Goal: Task Accomplishment & Management: Use online tool/utility

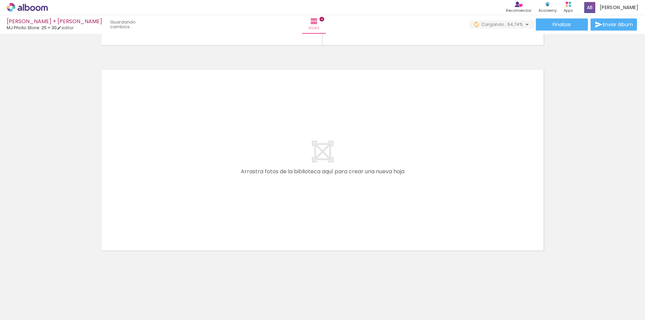
scroll to position [0, 127]
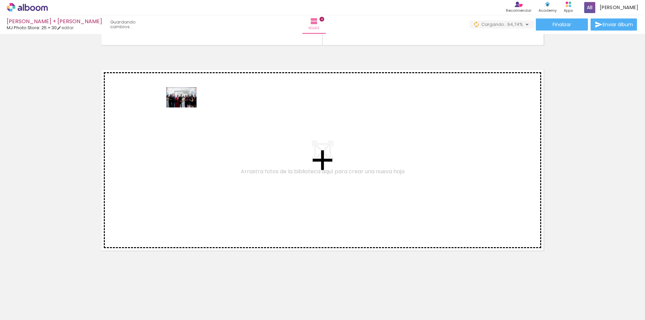
drag, startPoint x: 619, startPoint y: 304, endPoint x: 185, endPoint y: 107, distance: 476.1
click at [185, 107] on quentale-workspace at bounding box center [322, 160] width 645 height 320
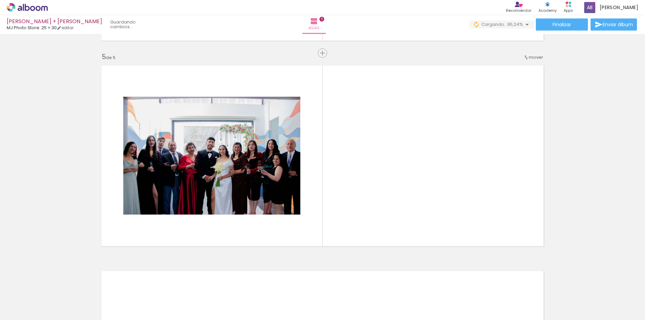
scroll to position [0, 202]
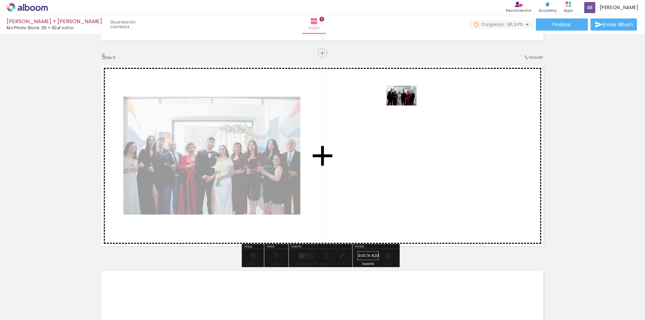
drag, startPoint x: 508, startPoint y: 304, endPoint x: 406, endPoint y: 105, distance: 222.8
click at [406, 105] on quentale-workspace at bounding box center [322, 160] width 645 height 320
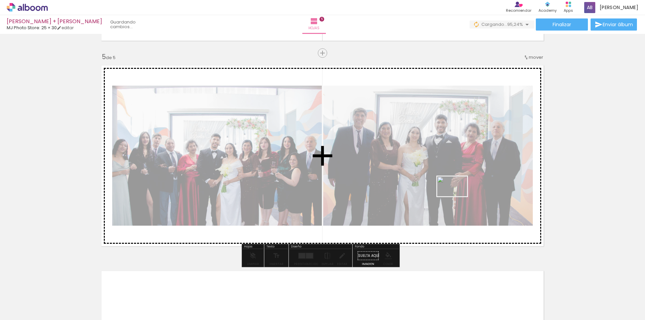
drag, startPoint x: 621, startPoint y: 303, endPoint x: 457, endPoint y: 197, distance: 195.8
click at [457, 197] on quentale-workspace at bounding box center [322, 160] width 645 height 320
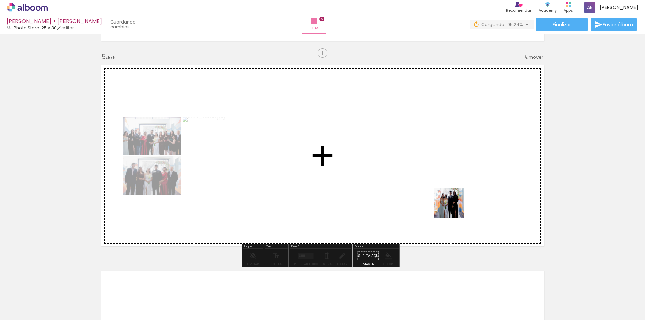
drag, startPoint x: 585, startPoint y: 300, endPoint x: 415, endPoint y: 182, distance: 207.1
click at [415, 182] on quentale-workspace at bounding box center [322, 160] width 645 height 320
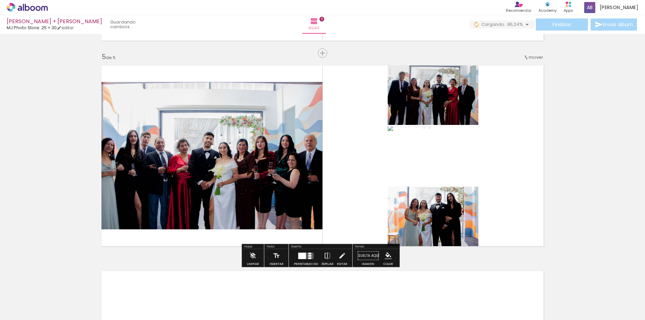
click at [301, 257] on div at bounding box center [302, 256] width 8 height 6
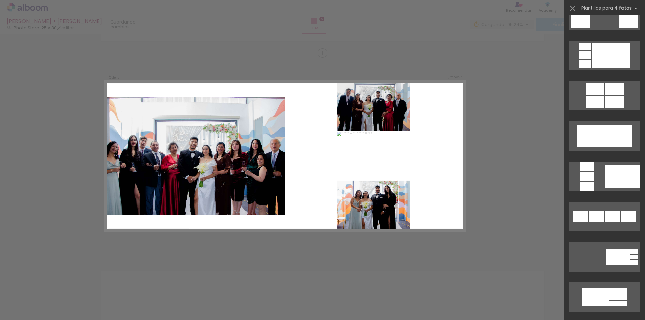
scroll to position [0, 0]
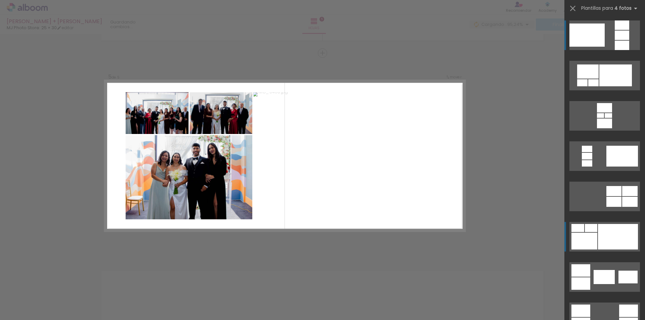
click at [606, 234] on div at bounding box center [618, 237] width 40 height 26
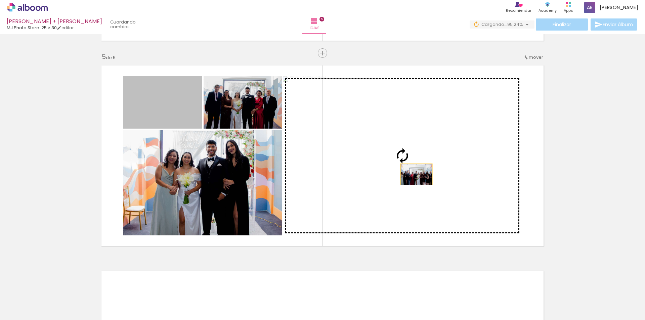
drag, startPoint x: 171, startPoint y: 121, endPoint x: 416, endPoint y: 174, distance: 250.6
click at [0, 0] on slot at bounding box center [0, 0] width 0 height 0
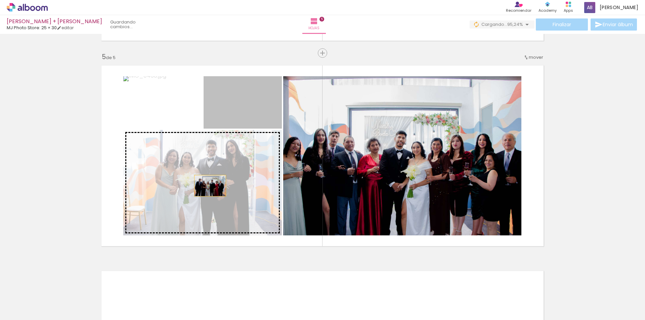
drag, startPoint x: 236, startPoint y: 114, endPoint x: 207, endPoint y: 187, distance: 79.0
click at [0, 0] on slot at bounding box center [0, 0] width 0 height 0
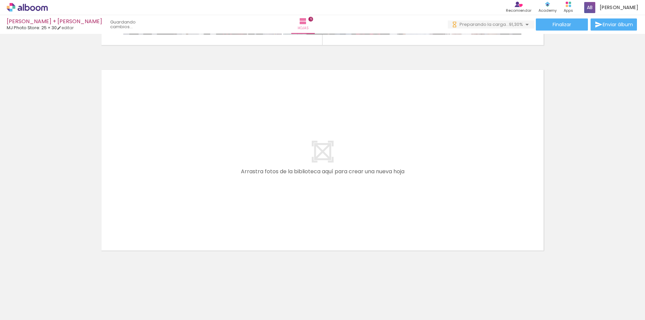
scroll to position [0, 390]
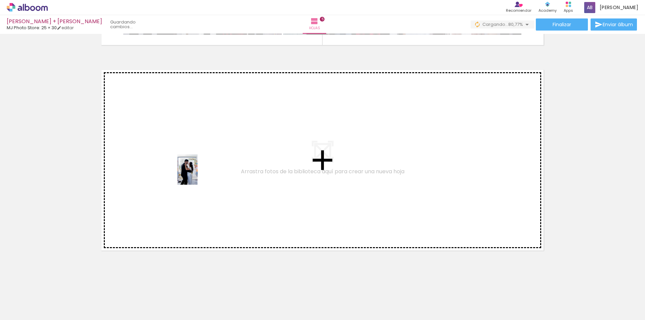
drag, startPoint x: 469, startPoint y: 307, endPoint x: 198, endPoint y: 175, distance: 301.8
click at [198, 175] on quentale-workspace at bounding box center [322, 160] width 645 height 320
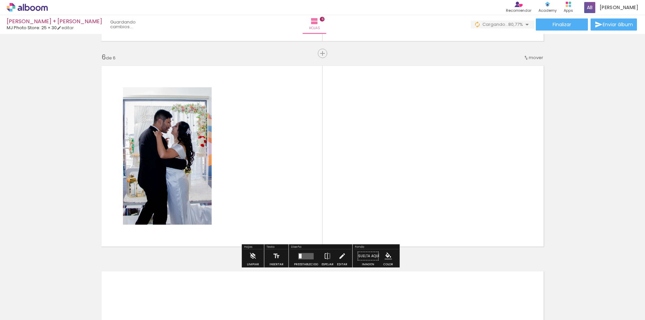
scroll to position [1020, 0]
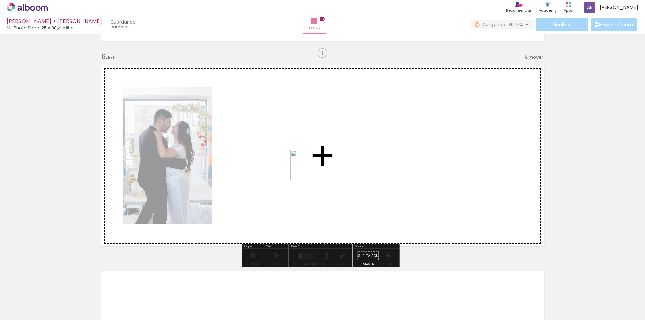
drag, startPoint x: 508, startPoint y: 303, endPoint x: 304, endPoint y: 161, distance: 248.7
click at [304, 161] on quentale-workspace at bounding box center [322, 160] width 645 height 320
drag, startPoint x: 548, startPoint y: 309, endPoint x: 406, endPoint y: 154, distance: 209.5
click at [401, 153] on quentale-workspace at bounding box center [322, 160] width 645 height 320
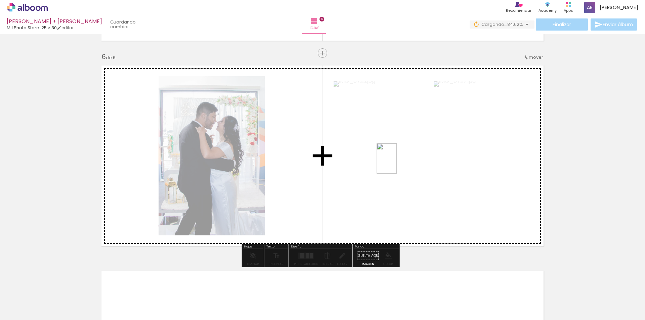
drag, startPoint x: 586, startPoint y: 305, endPoint x: 390, endPoint y: 155, distance: 247.5
click at [387, 155] on quentale-workspace at bounding box center [322, 160] width 645 height 320
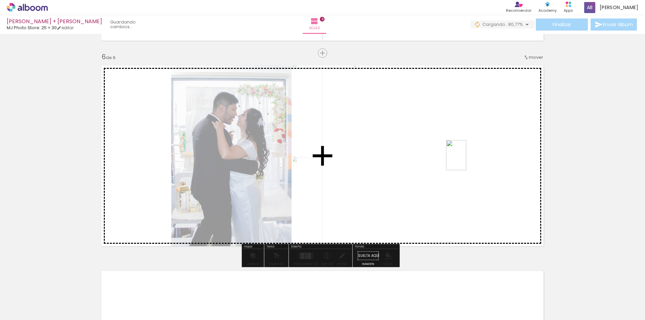
drag, startPoint x: 619, startPoint y: 307, endPoint x: 466, endPoint y: 159, distance: 213.6
click at [466, 159] on quentale-workspace at bounding box center [322, 160] width 645 height 320
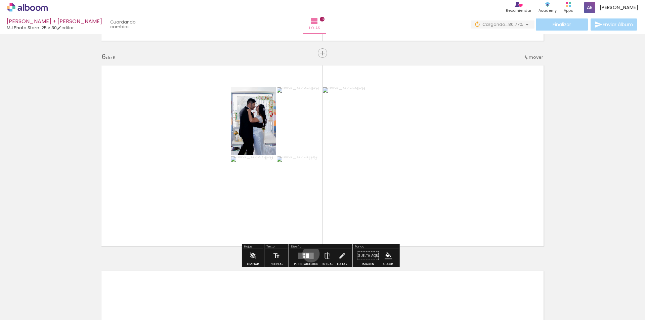
click at [309, 254] on quentale-layouter at bounding box center [305, 256] width 15 height 6
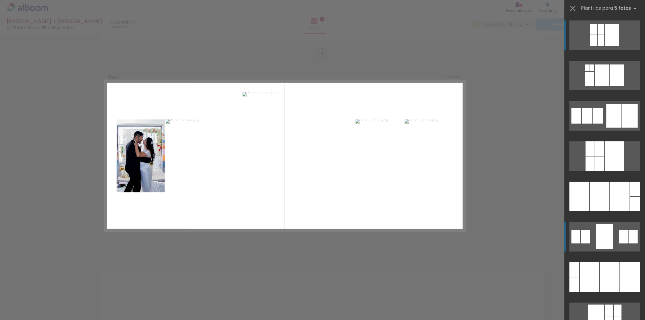
click at [613, 235] on quentale-layouter at bounding box center [604, 237] width 71 height 30
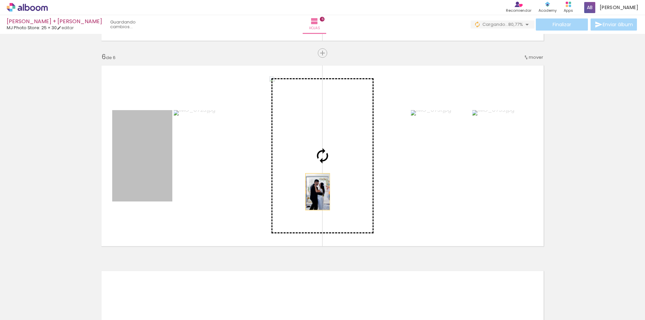
drag, startPoint x: 143, startPoint y: 185, endPoint x: 315, endPoint y: 192, distance: 171.8
click at [0, 0] on slot at bounding box center [0, 0] width 0 height 0
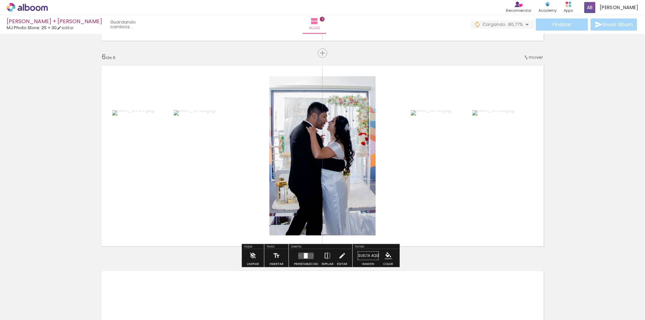
click at [339, 162] on quentale-photo at bounding box center [322, 155] width 106 height 159
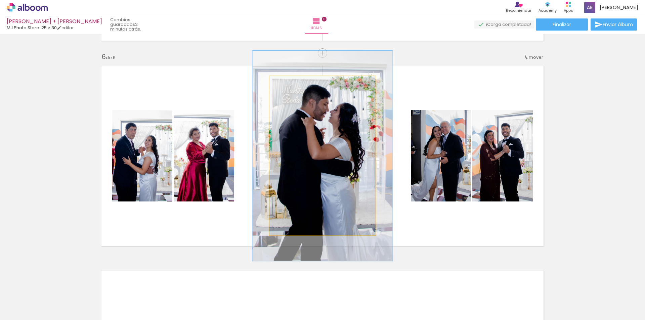
drag, startPoint x: 284, startPoint y: 84, endPoint x: 292, endPoint y: 85, distance: 7.5
type paper-slider "132"
click at [292, 85] on div at bounding box center [293, 83] width 6 height 6
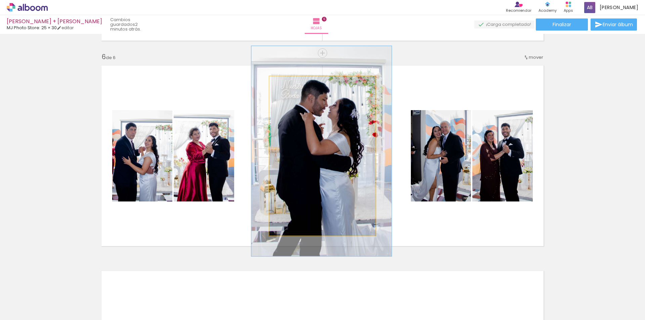
drag, startPoint x: 341, startPoint y: 169, endPoint x: 340, endPoint y: 164, distance: 4.8
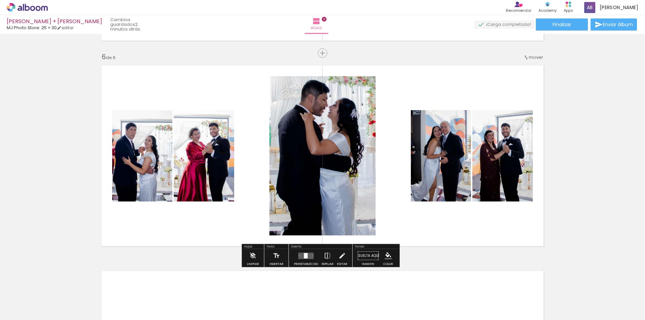
click at [143, 153] on quentale-photo at bounding box center [142, 155] width 60 height 91
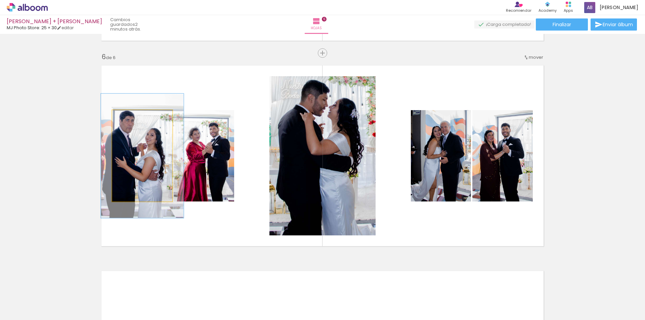
drag, startPoint x: 127, startPoint y: 117, endPoint x: 136, endPoint y: 117, distance: 8.4
type paper-slider "136"
click at [136, 117] on div at bounding box center [136, 117] width 6 height 6
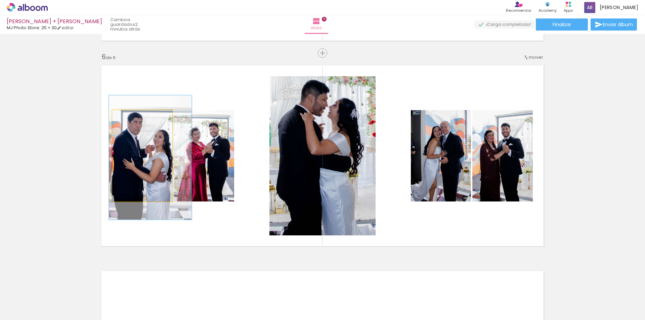
drag, startPoint x: 144, startPoint y: 164, endPoint x: 152, endPoint y: 166, distance: 7.9
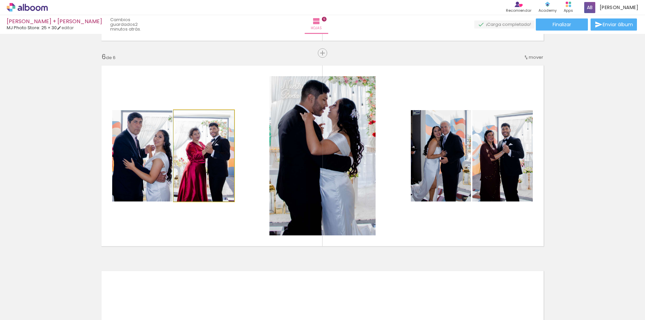
click at [202, 171] on quentale-photo at bounding box center [204, 155] width 60 height 91
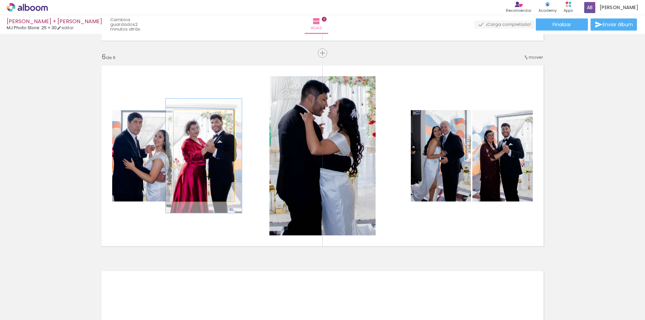
drag, startPoint x: 189, startPoint y: 119, endPoint x: 195, endPoint y: 120, distance: 6.0
type paper-slider "125"
click at [195, 120] on div at bounding box center [195, 117] width 11 height 11
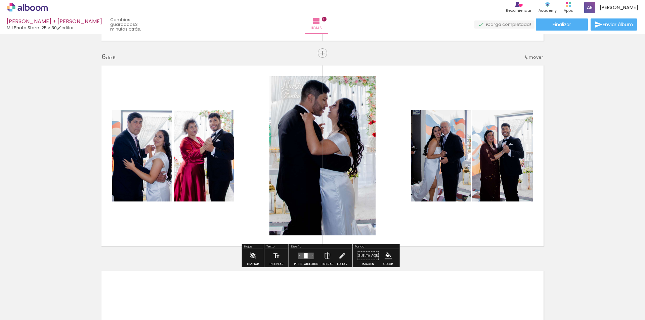
scroll to position [0, 390]
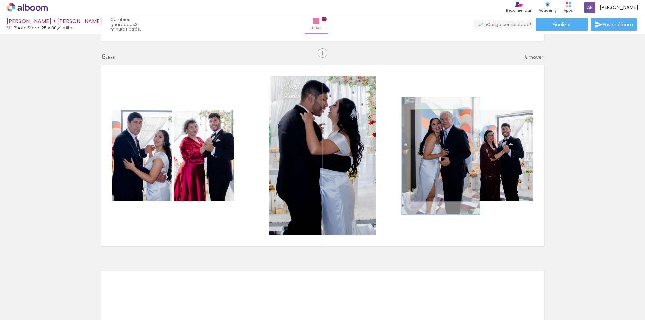
drag, startPoint x: 426, startPoint y: 118, endPoint x: 432, endPoint y: 119, distance: 6.5
type paper-slider "128"
click at [432, 119] on div at bounding box center [433, 117] width 6 height 6
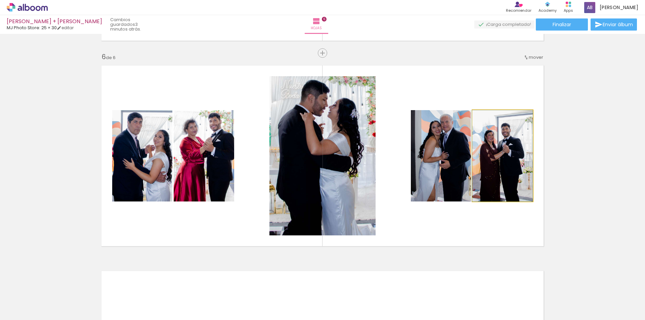
click at [496, 165] on quentale-photo at bounding box center [502, 155] width 60 height 91
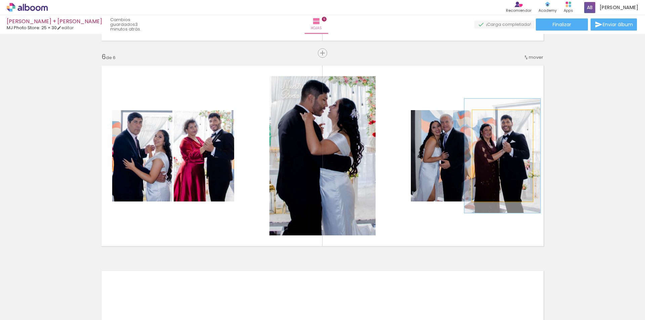
drag, startPoint x: 488, startPoint y: 119, endPoint x: 494, endPoint y: 119, distance: 5.7
type paper-slider "125"
click at [494, 119] on div at bounding box center [493, 117] width 11 height 11
click at [513, 166] on quentale-photo at bounding box center [502, 155] width 60 height 91
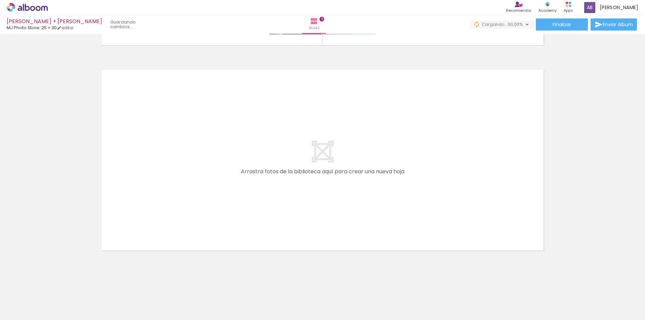
scroll to position [0, 541]
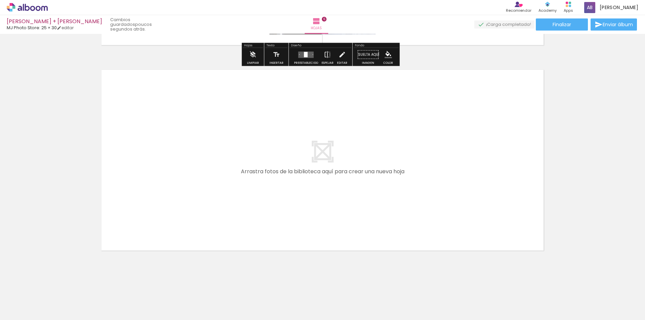
click at [617, 303] on div at bounding box center [610, 298] width 33 height 22
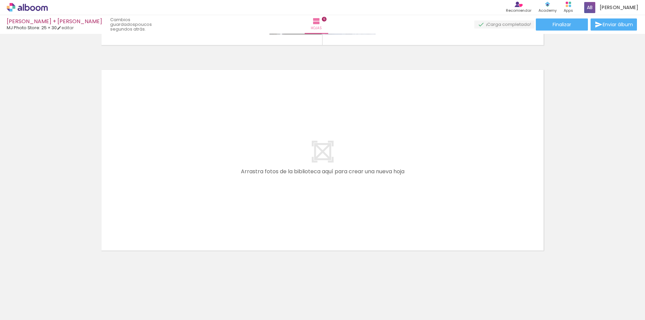
click at [514, 300] on div at bounding box center [497, 298] width 33 height 22
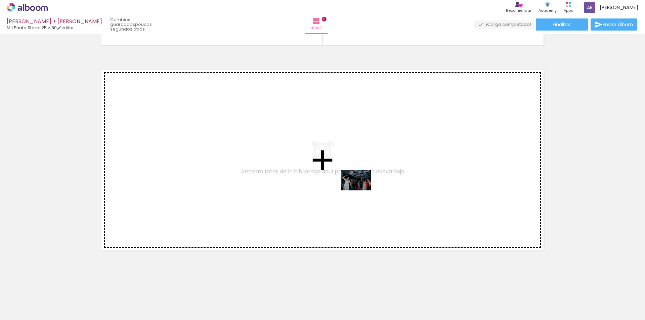
drag, startPoint x: 513, startPoint y: 306, endPoint x: 574, endPoint y: 278, distance: 67.2
click at [356, 188] on quentale-workspace at bounding box center [322, 160] width 645 height 320
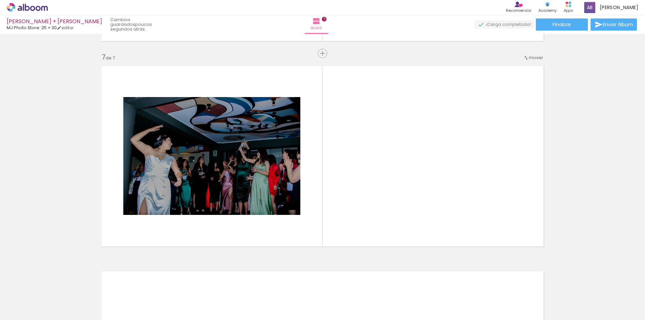
scroll to position [1225, 0]
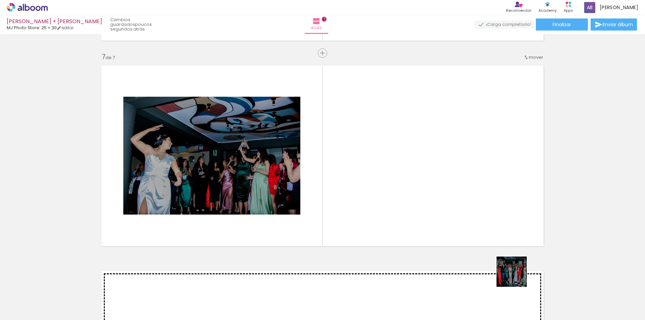
drag, startPoint x: 517, startPoint y: 277, endPoint x: 428, endPoint y: 158, distance: 148.3
click at [428, 158] on quentale-workspace at bounding box center [322, 160] width 645 height 320
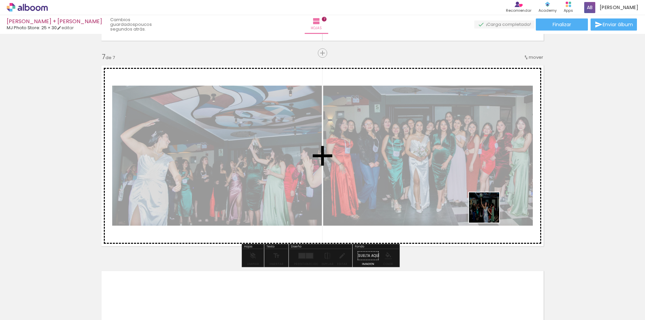
drag, startPoint x: 583, startPoint y: 300, endPoint x: 474, endPoint y: 190, distance: 154.6
click at [447, 166] on quentale-workspace at bounding box center [322, 160] width 645 height 320
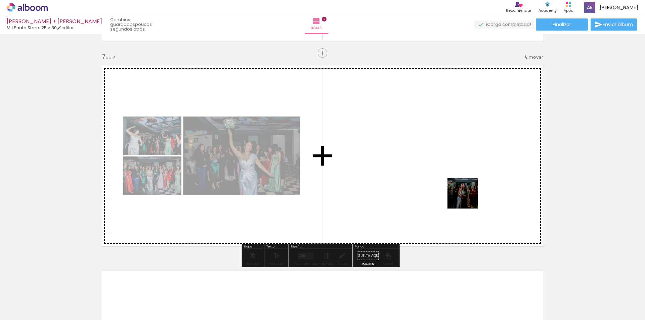
drag, startPoint x: 623, startPoint y: 302, endPoint x: 435, endPoint y: 166, distance: 232.4
click at [435, 166] on quentale-workspace at bounding box center [322, 160] width 645 height 320
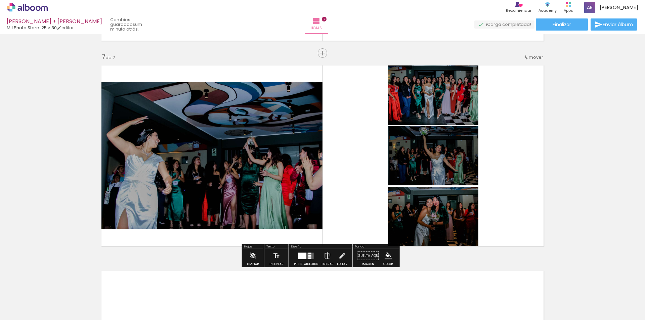
scroll to position [0, 541]
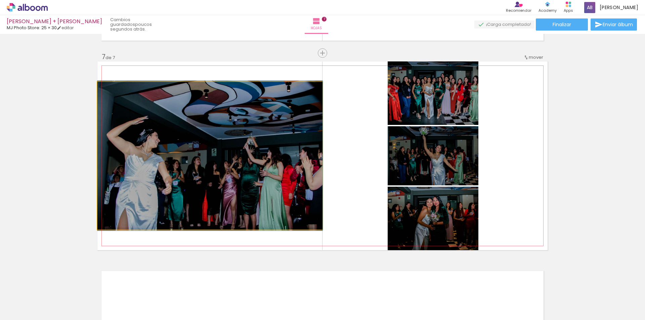
click at [264, 180] on quentale-photo at bounding box center [209, 155] width 225 height 147
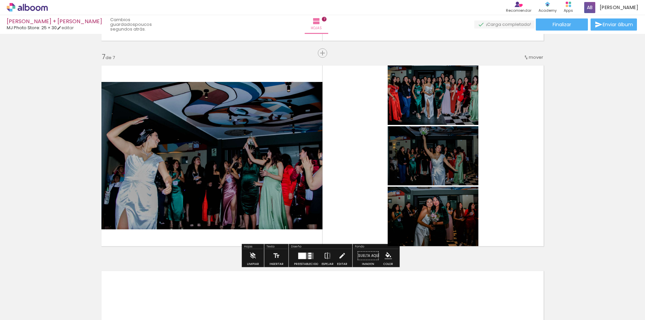
drag, startPoint x: 264, startPoint y: 180, endPoint x: 234, endPoint y: 137, distance: 51.9
click at [234, 137] on quentale-photo at bounding box center [209, 155] width 225 height 147
click at [476, 312] on quentale-thumb at bounding box center [460, 297] width 38 height 39
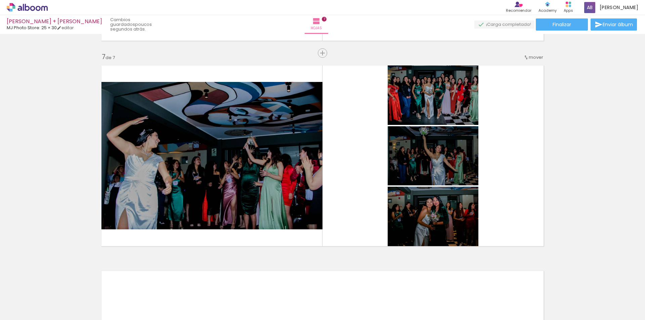
scroll to position [0, 654]
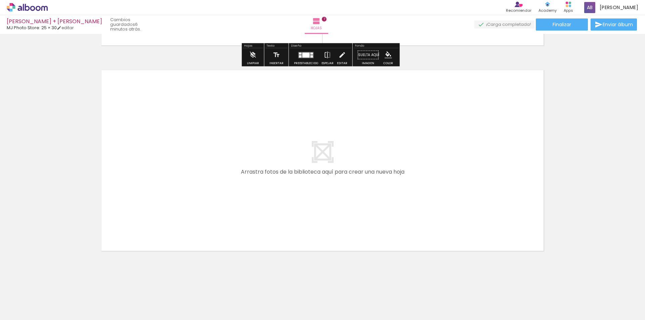
scroll to position [1427, 0]
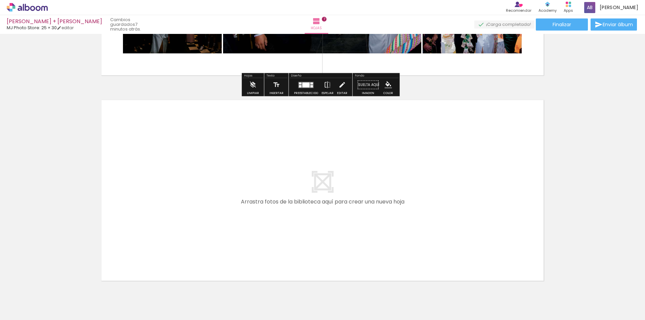
scroll to position [1427, 0]
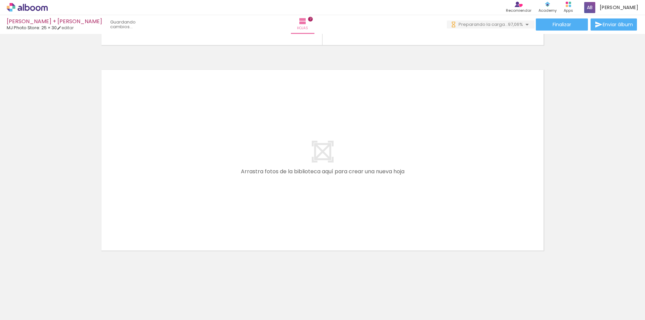
scroll to position [0, 842]
click at [307, 168] on quentale-layouter at bounding box center [322, 160] width 450 height 189
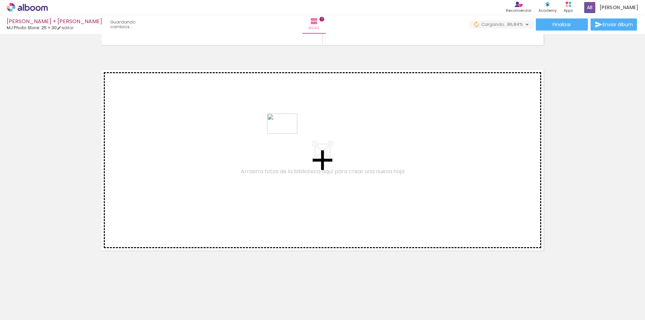
drag, startPoint x: 567, startPoint y: 276, endPoint x: 287, endPoint y: 134, distance: 314.3
click at [287, 134] on quentale-workspace at bounding box center [322, 160] width 645 height 320
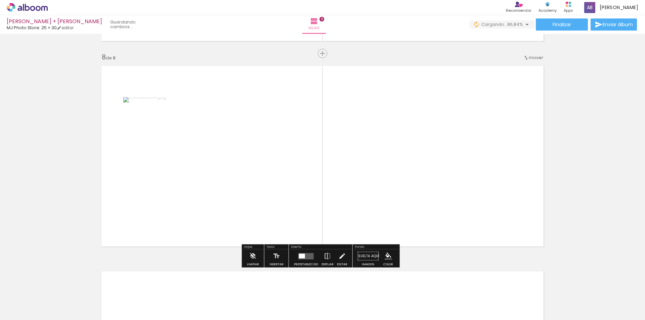
scroll to position [1431, 0]
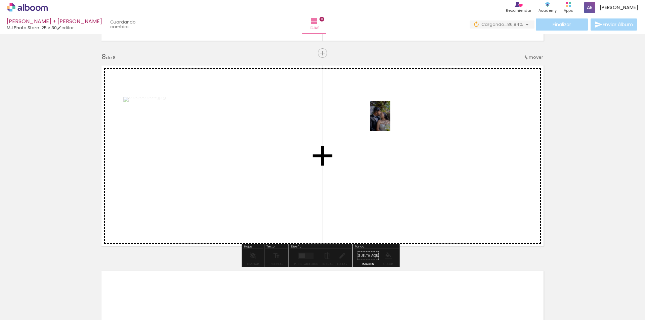
drag, startPoint x: 468, startPoint y: 308, endPoint x: 389, endPoint y: 119, distance: 205.1
click at [389, 119] on quentale-workspace at bounding box center [322, 160] width 645 height 320
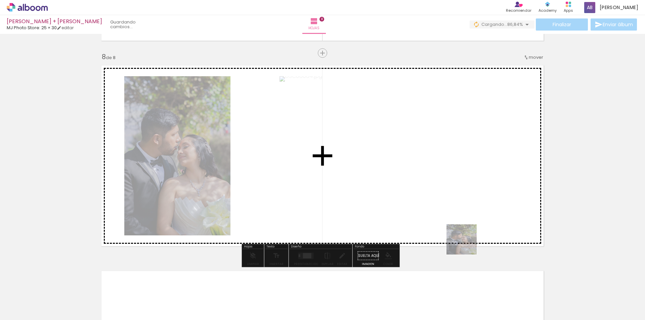
drag, startPoint x: 469, startPoint y: 300, endPoint x: 449, endPoint y: 154, distance: 147.1
click at [449, 155] on quentale-workspace at bounding box center [322, 160] width 645 height 320
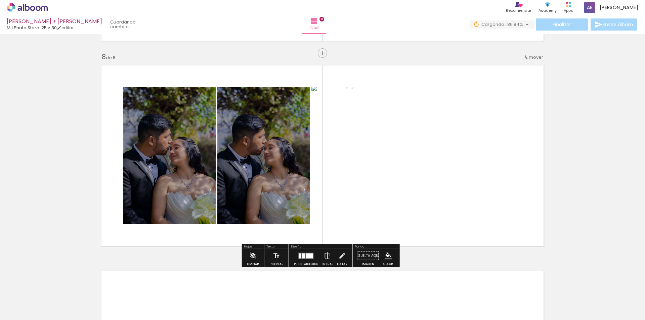
click at [366, 253] on paper-button "Suelta aquí Imagen" at bounding box center [368, 257] width 24 height 17
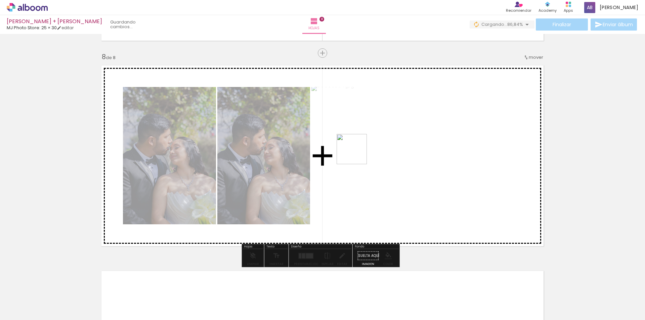
drag, startPoint x: 502, startPoint y: 306, endPoint x: 350, endPoint y: 149, distance: 217.9
click at [350, 149] on quentale-workspace at bounding box center [322, 160] width 645 height 320
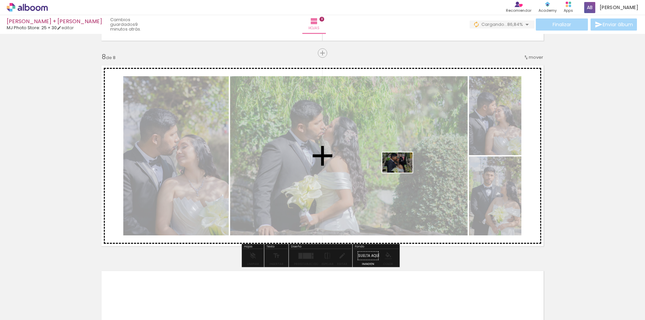
drag, startPoint x: 545, startPoint y: 303, endPoint x: 402, endPoint y: 173, distance: 193.3
click at [402, 173] on quentale-workspace at bounding box center [322, 160] width 645 height 320
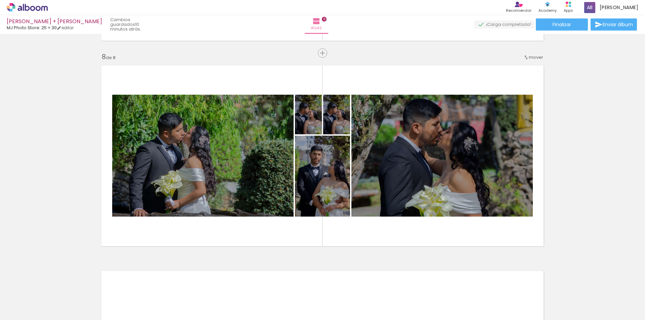
scroll to position [0, 842]
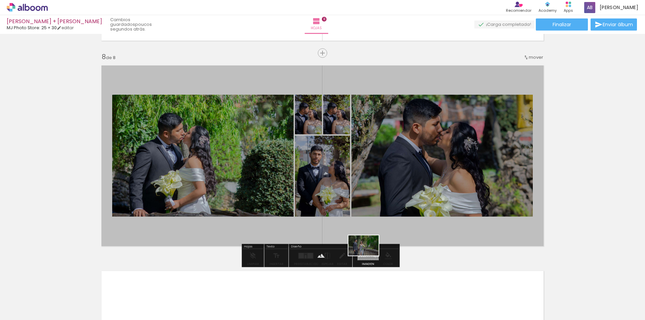
drag, startPoint x: 581, startPoint y: 302, endPoint x: 369, endPoint y: 256, distance: 217.2
click at [369, 256] on quentale-workspace at bounding box center [322, 160] width 645 height 320
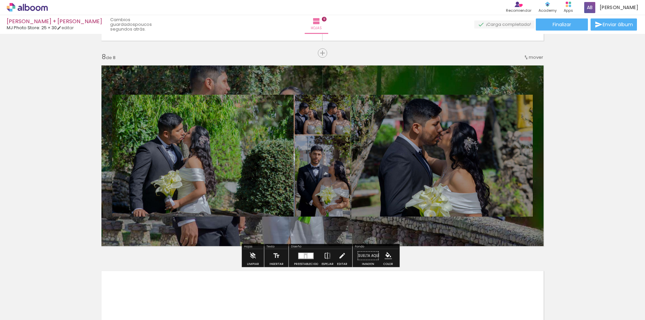
click at [367, 258] on paper-button "Suelta aquí Imagen" at bounding box center [368, 257] width 24 height 17
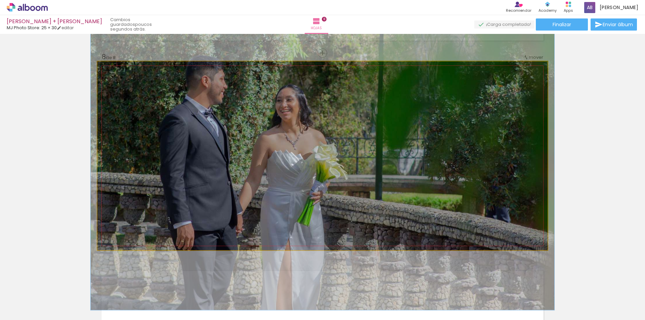
type paper-slider "103"
click at [124, 80] on div at bounding box center [124, 78] width 11 height 11
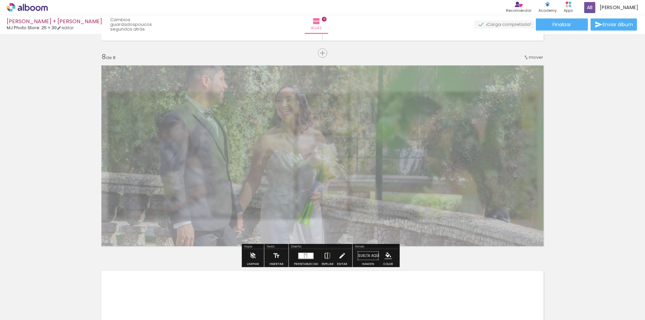
drag, startPoint x: 189, startPoint y: 79, endPoint x: 174, endPoint y: 80, distance: 14.8
type paper-slider "45"
click at [177, 80] on div at bounding box center [182, 78] width 11 height 11
click at [369, 254] on paper-button "Suelta aquí Imagen" at bounding box center [368, 257] width 24 height 17
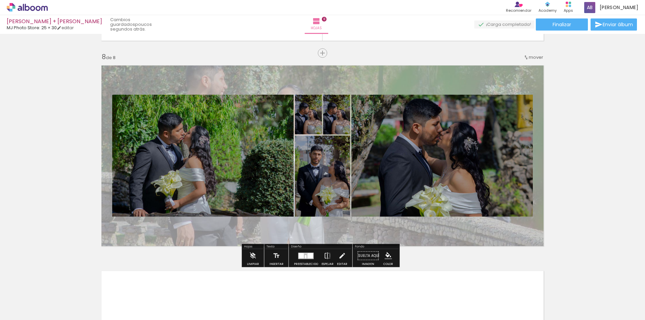
click at [392, 180] on quentale-photo at bounding box center [441, 156] width 181 height 122
click at [305, 256] on div at bounding box center [306, 256] width 2 height 3
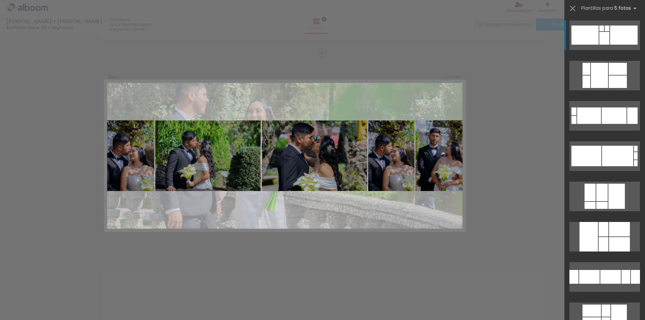
scroll to position [67, 0]
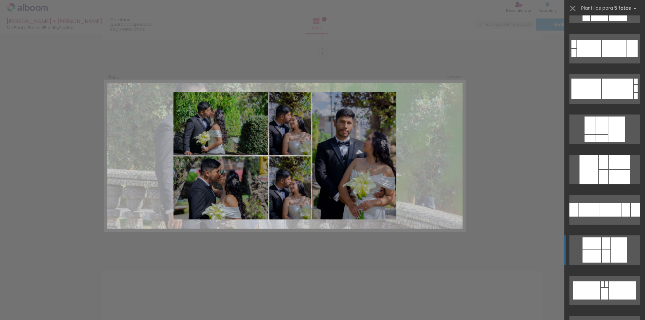
click at [614, 256] on div at bounding box center [619, 250] width 16 height 25
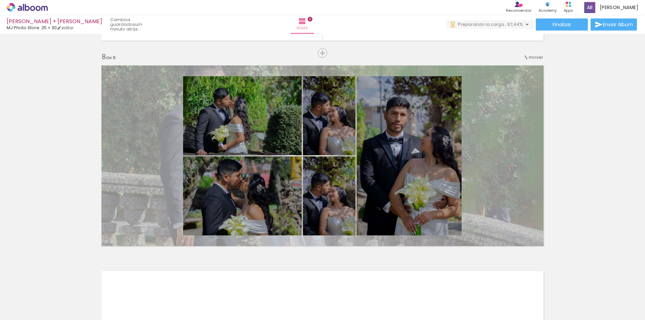
scroll to position [0, 879]
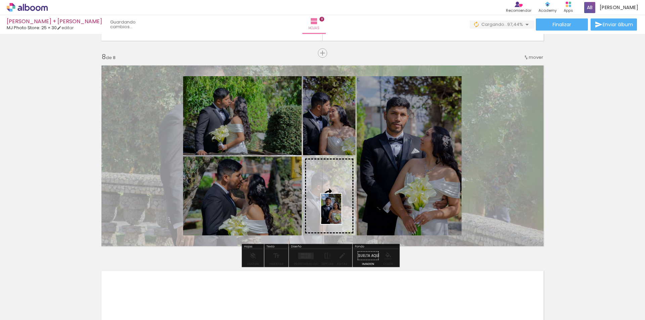
drag, startPoint x: 616, startPoint y: 307, endPoint x: 341, endPoint y: 214, distance: 290.0
click at [341, 214] on quentale-workspace at bounding box center [322, 160] width 645 height 320
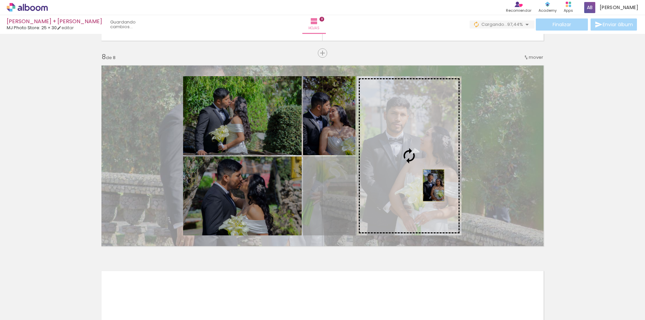
drag, startPoint x: 340, startPoint y: 218, endPoint x: 431, endPoint y: 185, distance: 96.9
click at [0, 0] on slot at bounding box center [0, 0] width 0 height 0
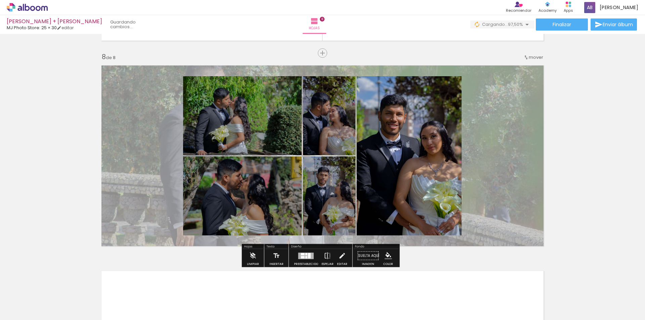
scroll to position [0, 917]
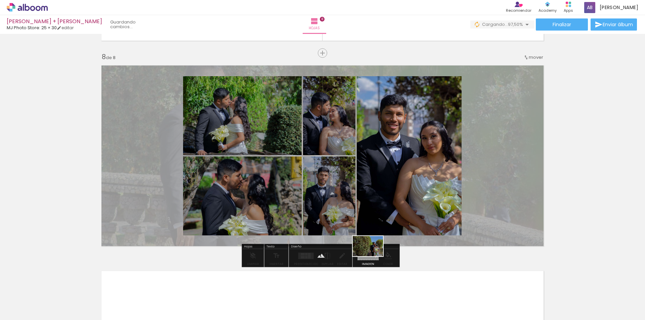
drag, startPoint x: 619, startPoint y: 304, endPoint x: 373, endPoint y: 256, distance: 250.5
click at [373, 256] on quentale-workspace at bounding box center [322, 160] width 645 height 320
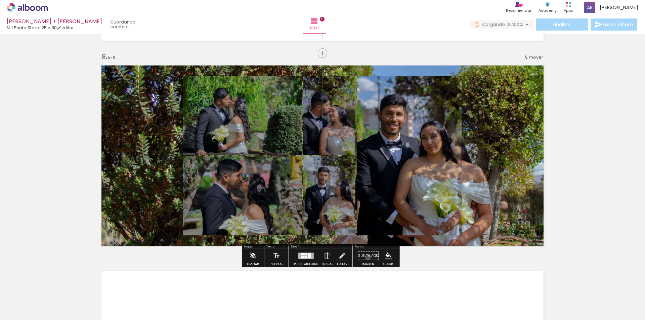
click at [366, 257] on paper-button "Suelta aquí Imagen" at bounding box center [368, 257] width 24 height 17
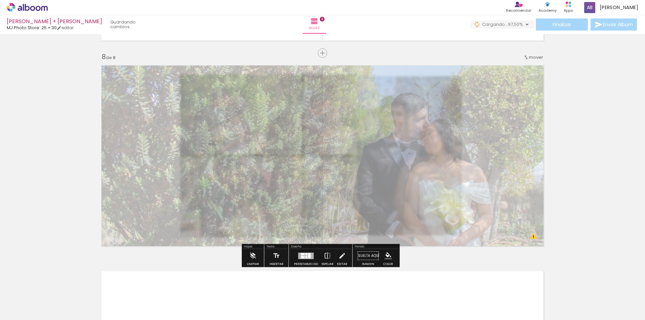
drag, startPoint x: 195, startPoint y: 80, endPoint x: 176, endPoint y: 80, distance: 18.8
click at [176, 80] on div at bounding box center [178, 79] width 4 height 4
click at [364, 257] on paper-button "Suelta aquí Imagen" at bounding box center [368, 257] width 24 height 17
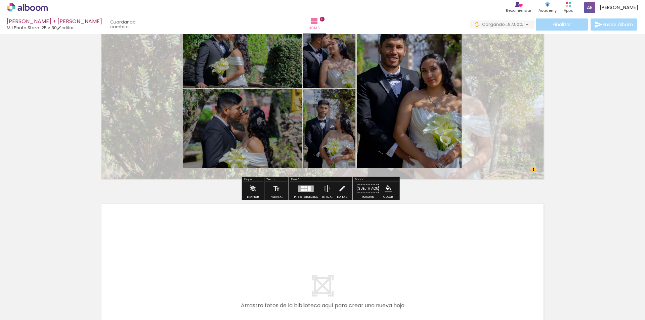
scroll to position [1431, 0]
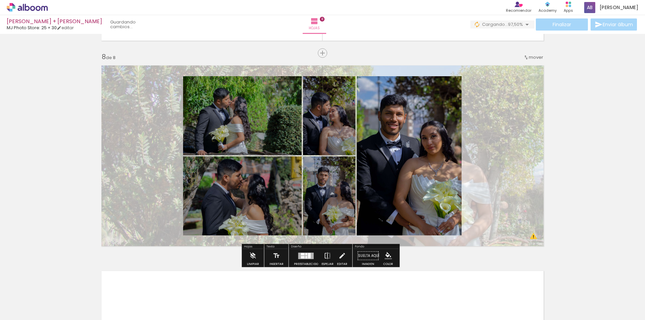
click at [306, 257] on div at bounding box center [305, 256] width 15 height 6
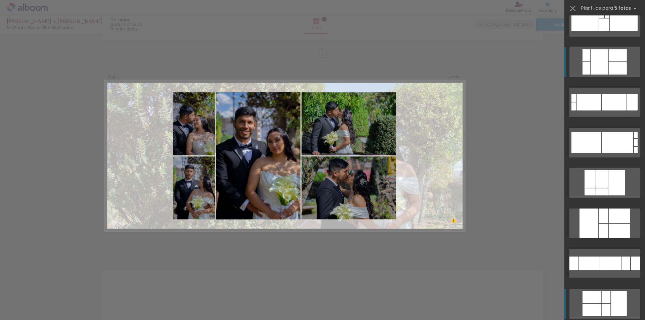
scroll to position [0, 0]
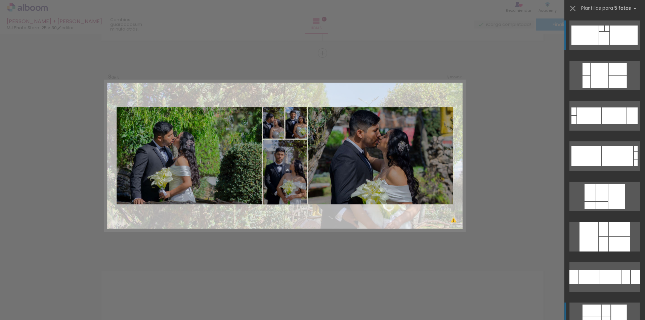
click at [611, 38] on div at bounding box center [624, 35] width 28 height 19
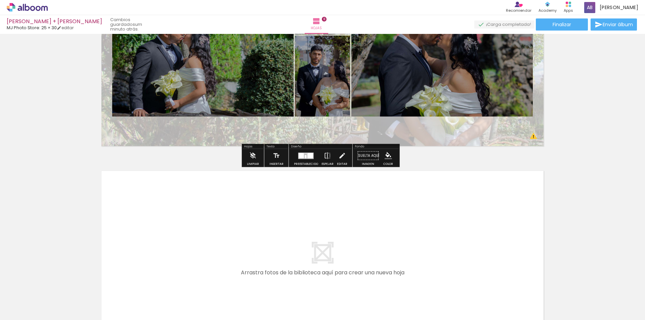
scroll to position [1532, 0]
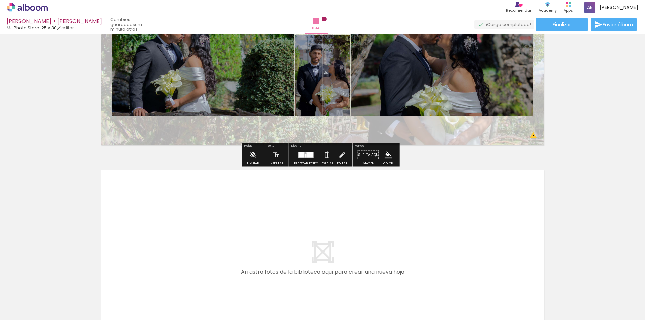
click at [420, 230] on quentale-layouter at bounding box center [322, 260] width 450 height 189
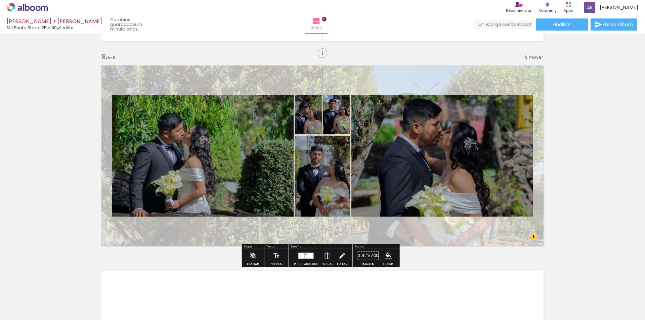
drag, startPoint x: 583, startPoint y: 232, endPoint x: 560, endPoint y: 238, distance: 23.5
click at [530, 238] on quentale-layouter at bounding box center [322, 155] width 450 height 189
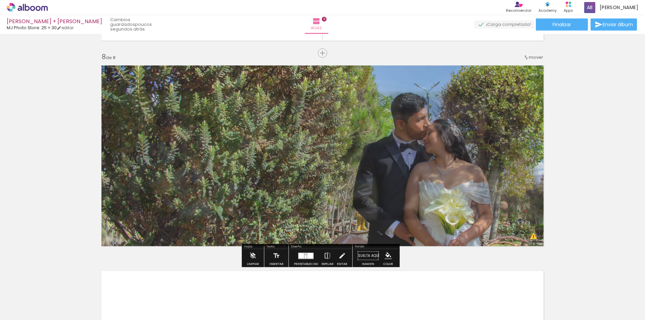
drag, startPoint x: 182, startPoint y: 81, endPoint x: 192, endPoint y: 83, distance: 10.6
click at [192, 83] on div at bounding box center [192, 78] width 11 height 11
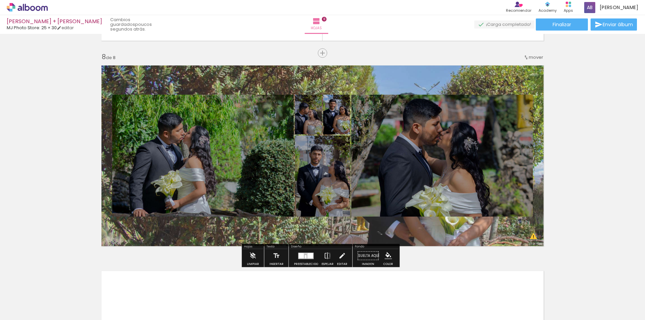
click at [533, 239] on quentale-layouter at bounding box center [322, 155] width 450 height 189
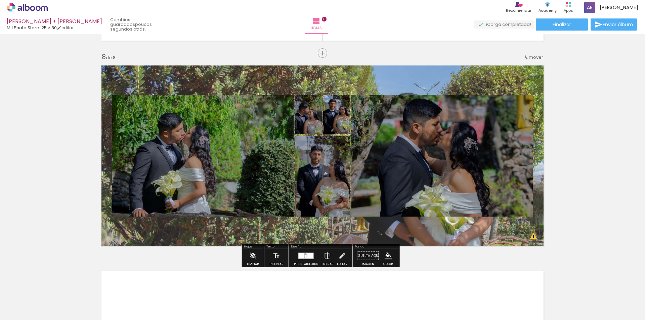
click at [362, 84] on quentale-layouter at bounding box center [322, 155] width 450 height 189
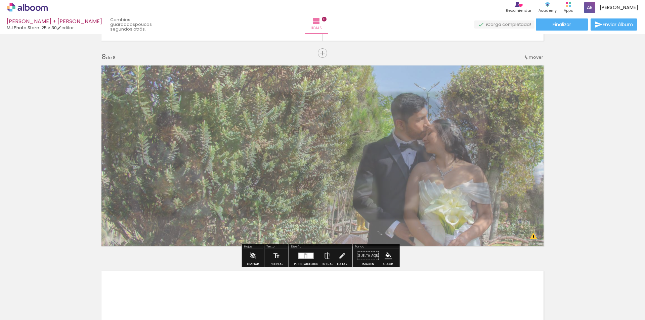
drag, startPoint x: 190, startPoint y: 79, endPoint x: 183, endPoint y: 79, distance: 7.1
click at [184, 79] on div at bounding box center [186, 79] width 4 height 4
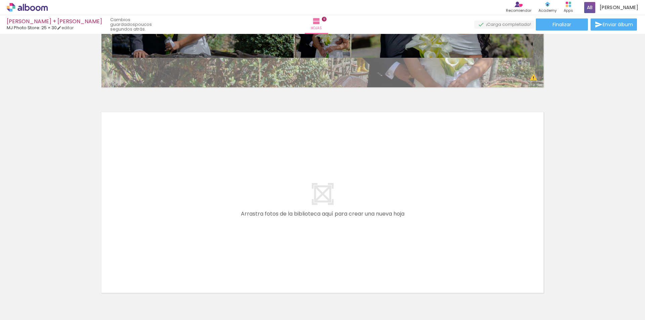
scroll to position [1599, 0]
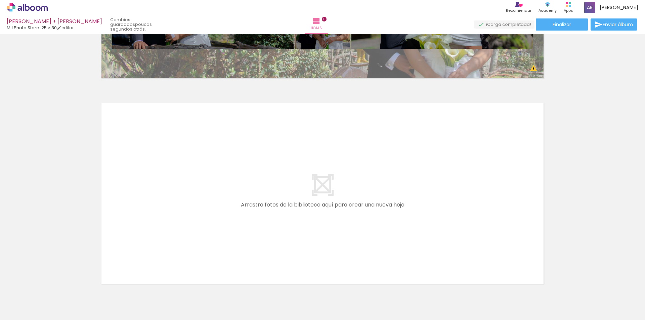
click at [431, 221] on quentale-layouter at bounding box center [322, 193] width 450 height 189
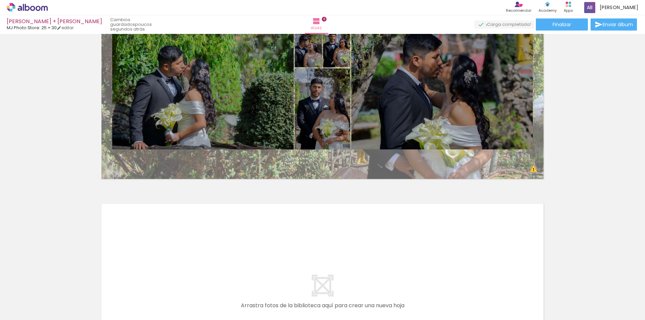
scroll to position [1431, 0]
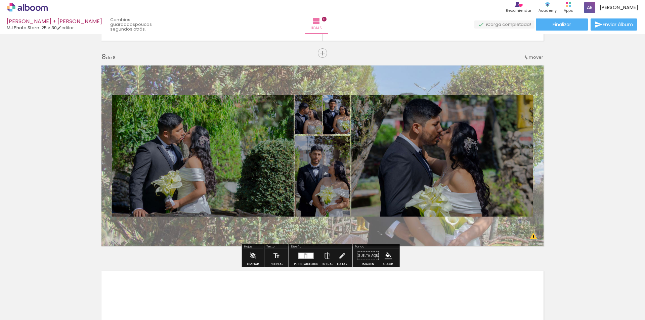
click at [531, 237] on quentale-layouter at bounding box center [322, 155] width 450 height 189
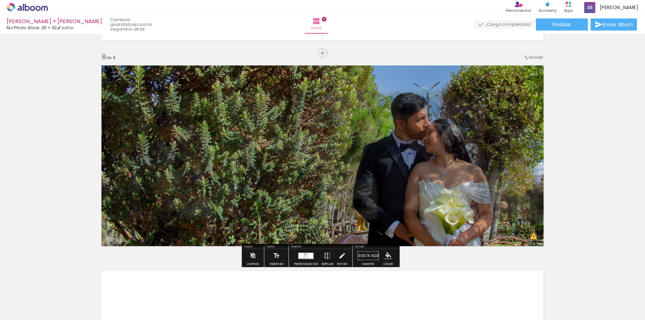
drag, startPoint x: 189, startPoint y: 78, endPoint x: 221, endPoint y: 84, distance: 32.5
type paper-slider "100"
click at [216, 73] on div "B&N Ancho Color" at bounding box center [334, 73] width 450 height 0
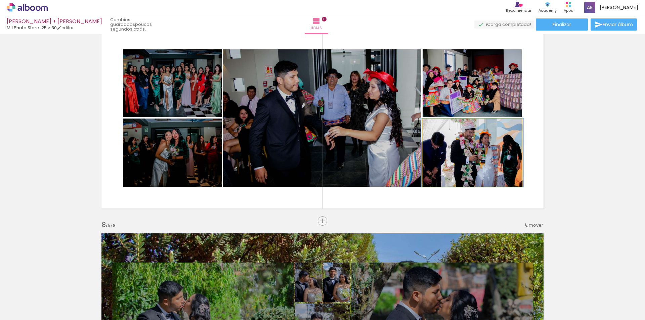
click at [481, 158] on quentale-photo at bounding box center [472, 153] width 99 height 68
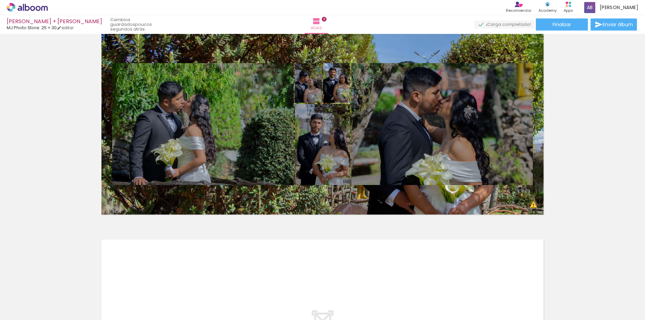
scroll to position [1498, 0]
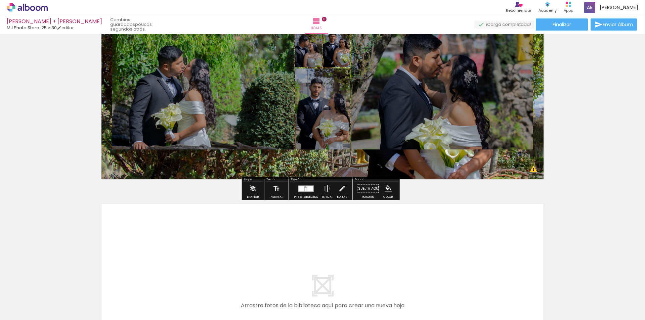
click at [533, 169] on quentale-layouter at bounding box center [322, 88] width 450 height 189
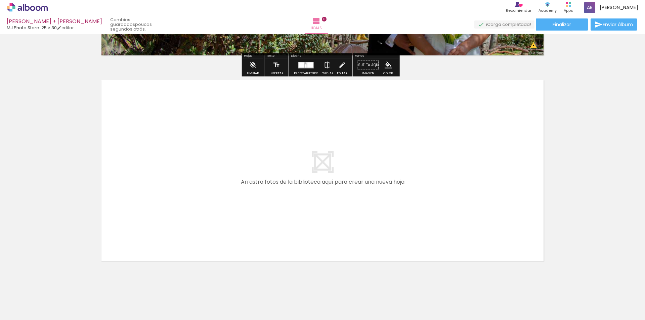
scroll to position [1632, 0]
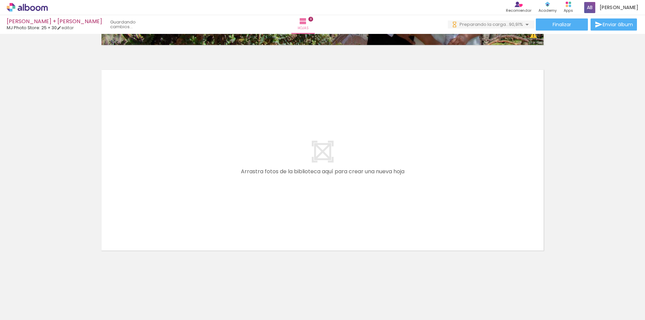
scroll to position [0, 1068]
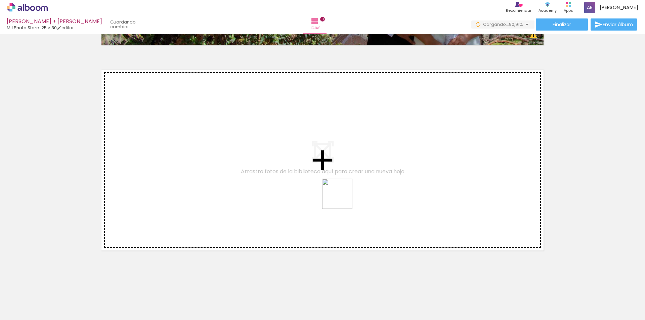
drag, startPoint x: 583, startPoint y: 304, endPoint x: 288, endPoint y: 183, distance: 319.0
click at [288, 183] on quentale-workspace at bounding box center [322, 160] width 645 height 320
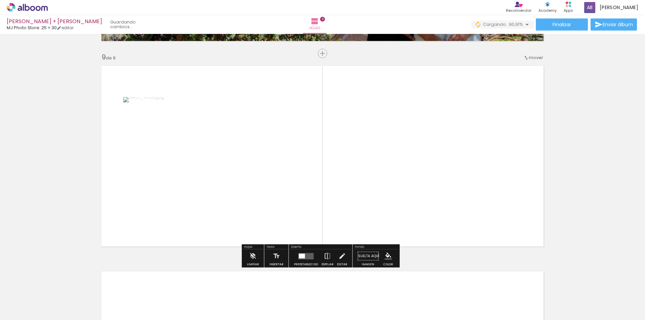
scroll to position [1637, 0]
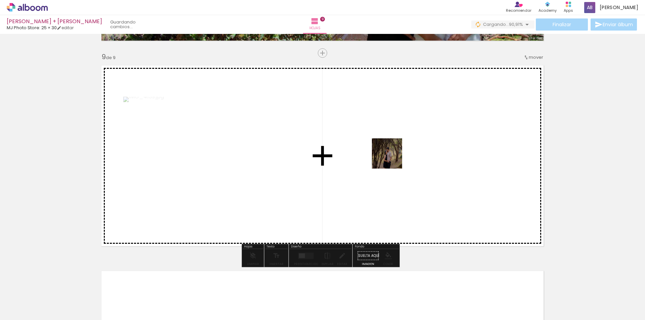
drag, startPoint x: 509, startPoint y: 303, endPoint x: 383, endPoint y: 131, distance: 213.9
click at [383, 131] on quentale-workspace at bounding box center [322, 160] width 645 height 320
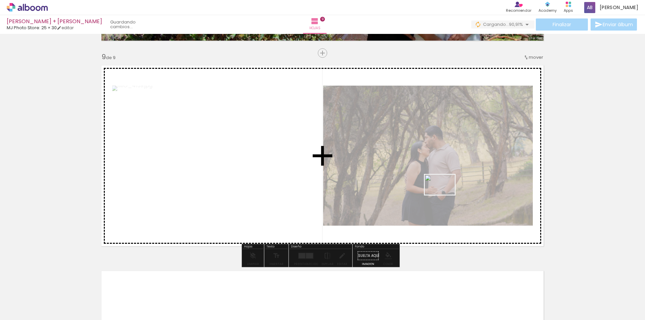
drag, startPoint x: 550, startPoint y: 305, endPoint x: 444, endPoint y: 195, distance: 153.3
click at [444, 195] on quentale-workspace at bounding box center [322, 160] width 645 height 320
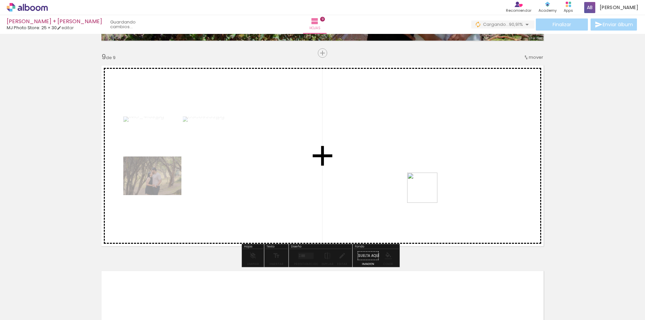
drag, startPoint x: 480, startPoint y: 226, endPoint x: 409, endPoint y: 175, distance: 87.4
click at [410, 175] on quentale-workspace at bounding box center [322, 160] width 645 height 320
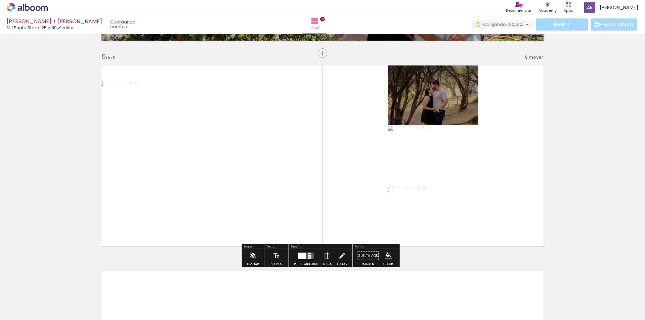
click at [302, 257] on div at bounding box center [302, 256] width 8 height 6
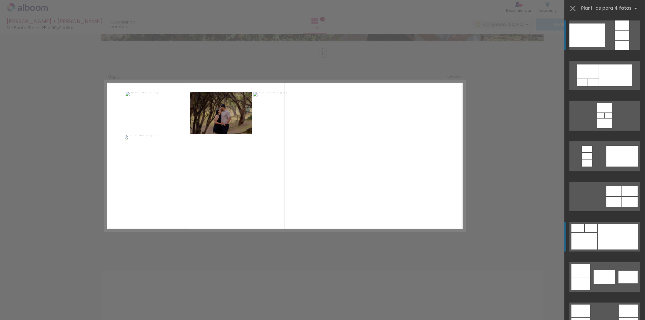
click at [604, 232] on div at bounding box center [618, 237] width 40 height 26
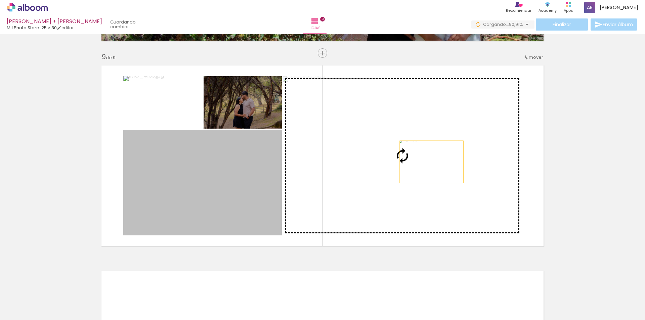
drag, startPoint x: 234, startPoint y: 200, endPoint x: 431, endPoint y: 162, distance: 201.2
click at [0, 0] on slot at bounding box center [0, 0] width 0 height 0
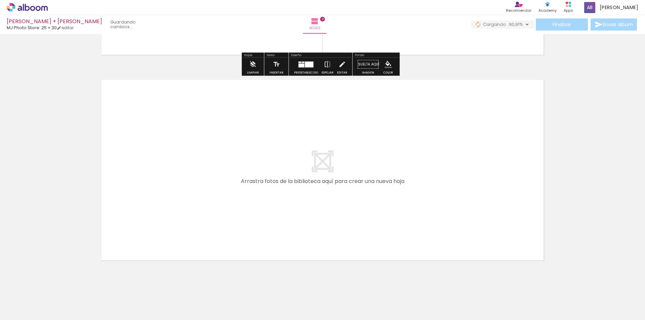
scroll to position [1838, 0]
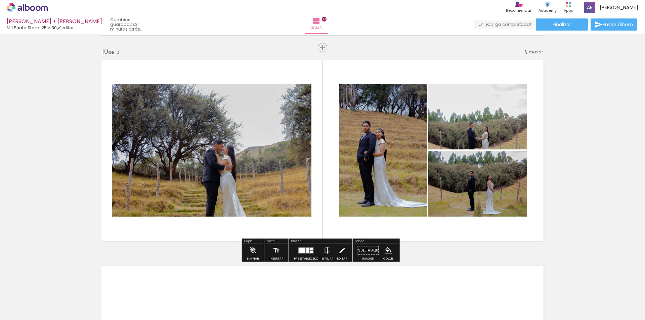
scroll to position [0, 1218]
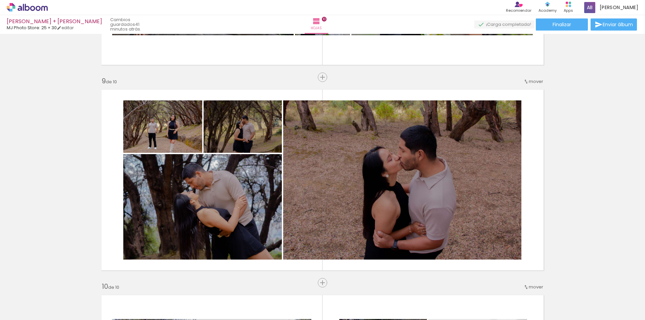
scroll to position [0, 1218]
